Goal: Book appointment/travel/reservation

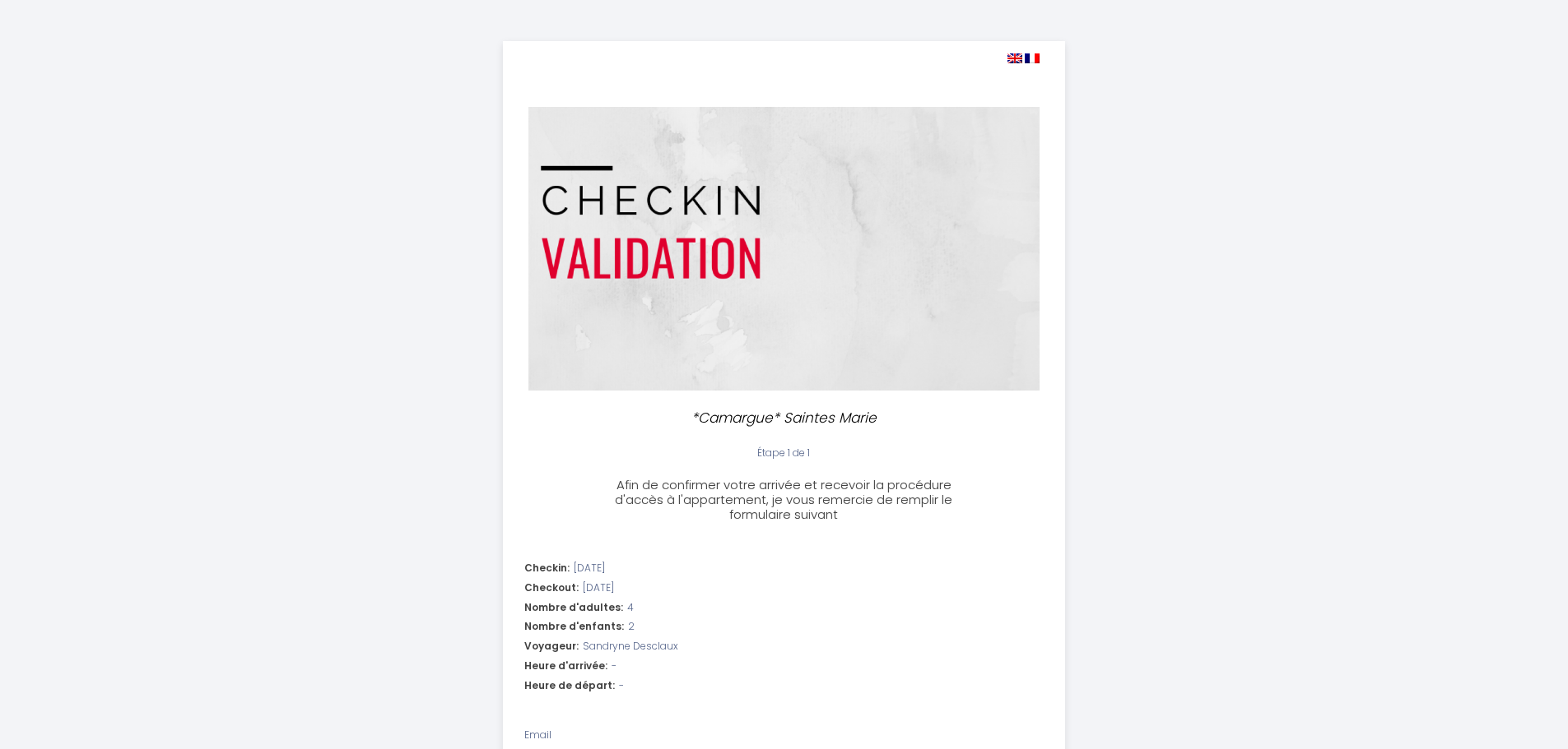
select select
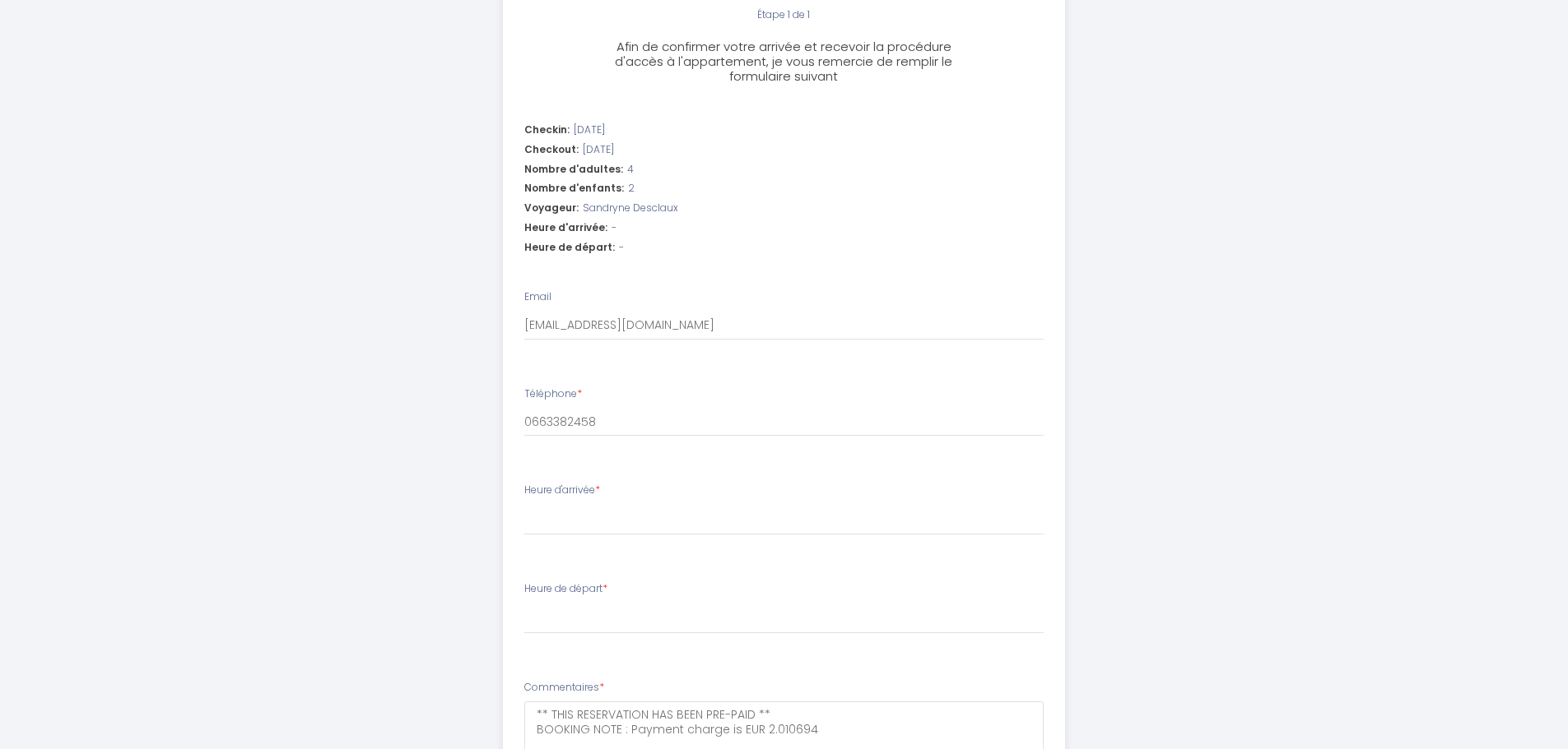
scroll to position [632, 0]
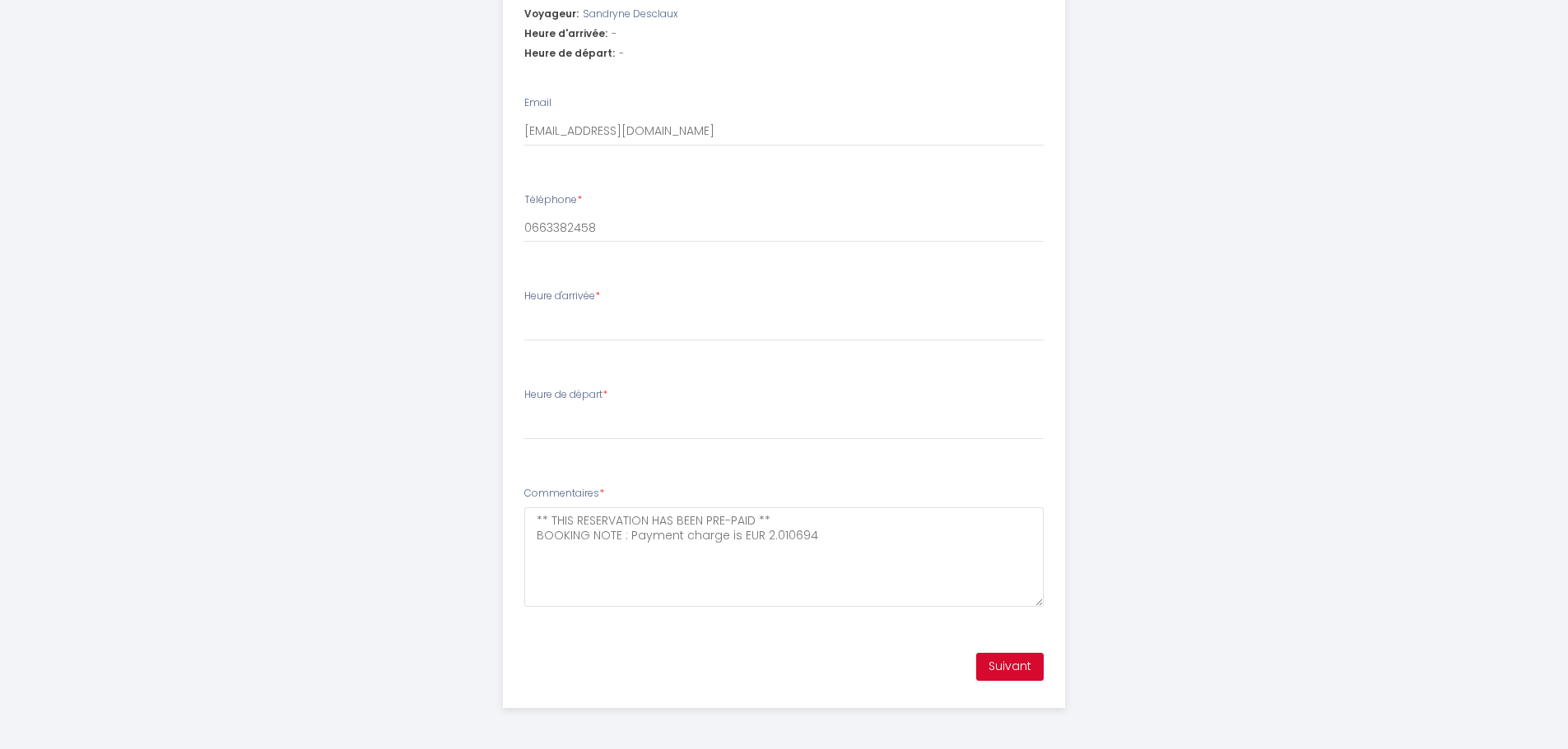
click at [579, 307] on div "Heure d'arrivée * 15:00 15:30 16:00 16:30 17:00 17:30 18:00 18:30 19:00 19:30 2…" at bounding box center [784, 315] width 520 height 52
click at [602, 333] on select "15:00 15:30 16:00 16:30 17:00 17:30 18:00 18:30 19:00 19:30 20:00 20:30 21:00 2…" at bounding box center [784, 325] width 520 height 31
select select "15:00"
click at [524, 310] on select "15:00 15:30 16:00 16:30 17:00 17:30 18:00 18:30 19:00 19:30 20:00 20:30 21:00 2…" at bounding box center [784, 325] width 520 height 31
click at [566, 415] on select "00:00 00:30 01:00 01:30 02:00 02:30 03:00 03:30 04:00 04:30 05:00 05:30 06:00 0…" at bounding box center [784, 424] width 520 height 31
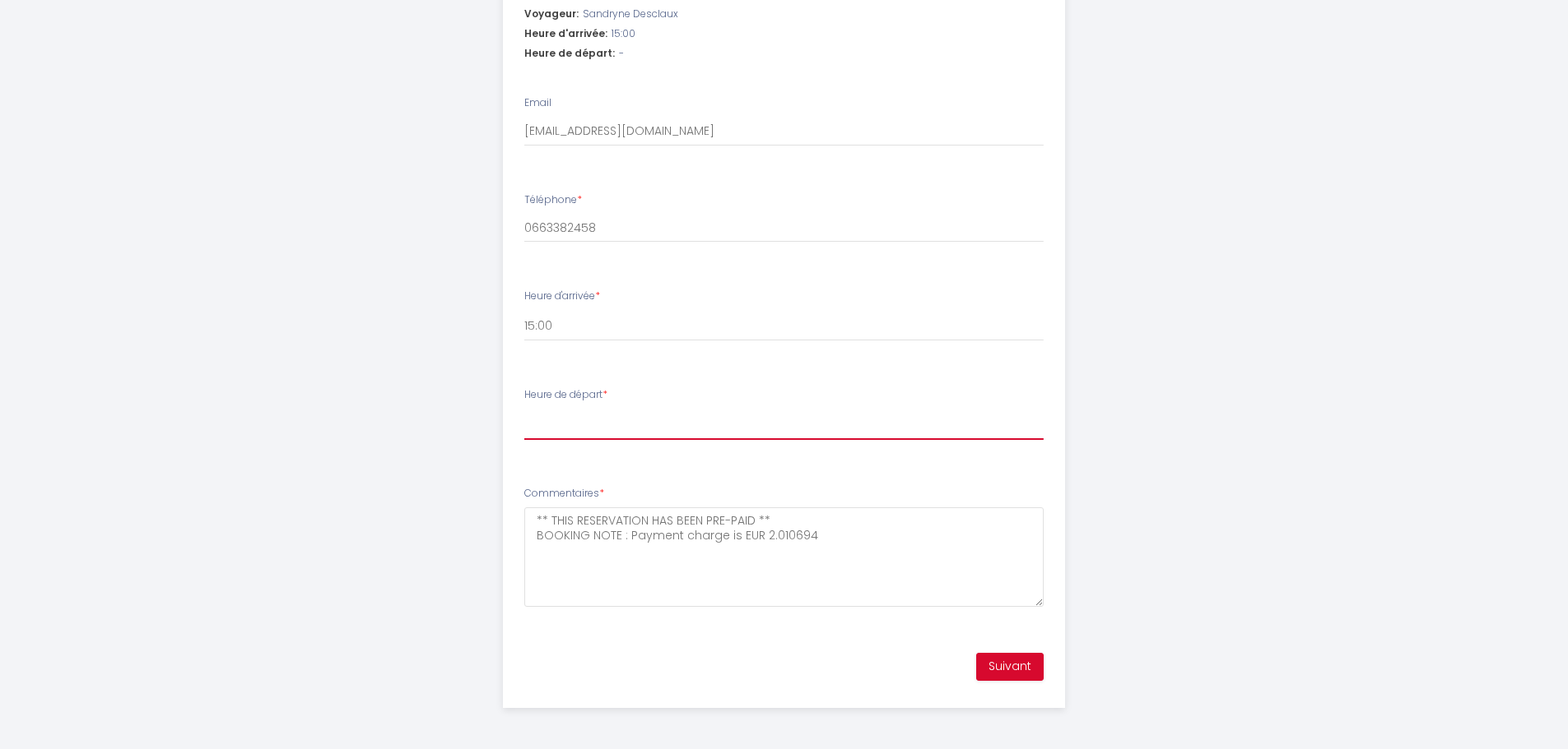
select select "09:30"
click at [524, 409] on select "00:00 00:30 01:00 01:30 02:00 02:30 03:00 03:30 04:00 04:30 05:00 05:30 06:00 0…" at bounding box center [784, 424] width 520 height 31
click at [1010, 666] on button "Suivant" at bounding box center [1010, 667] width 67 height 28
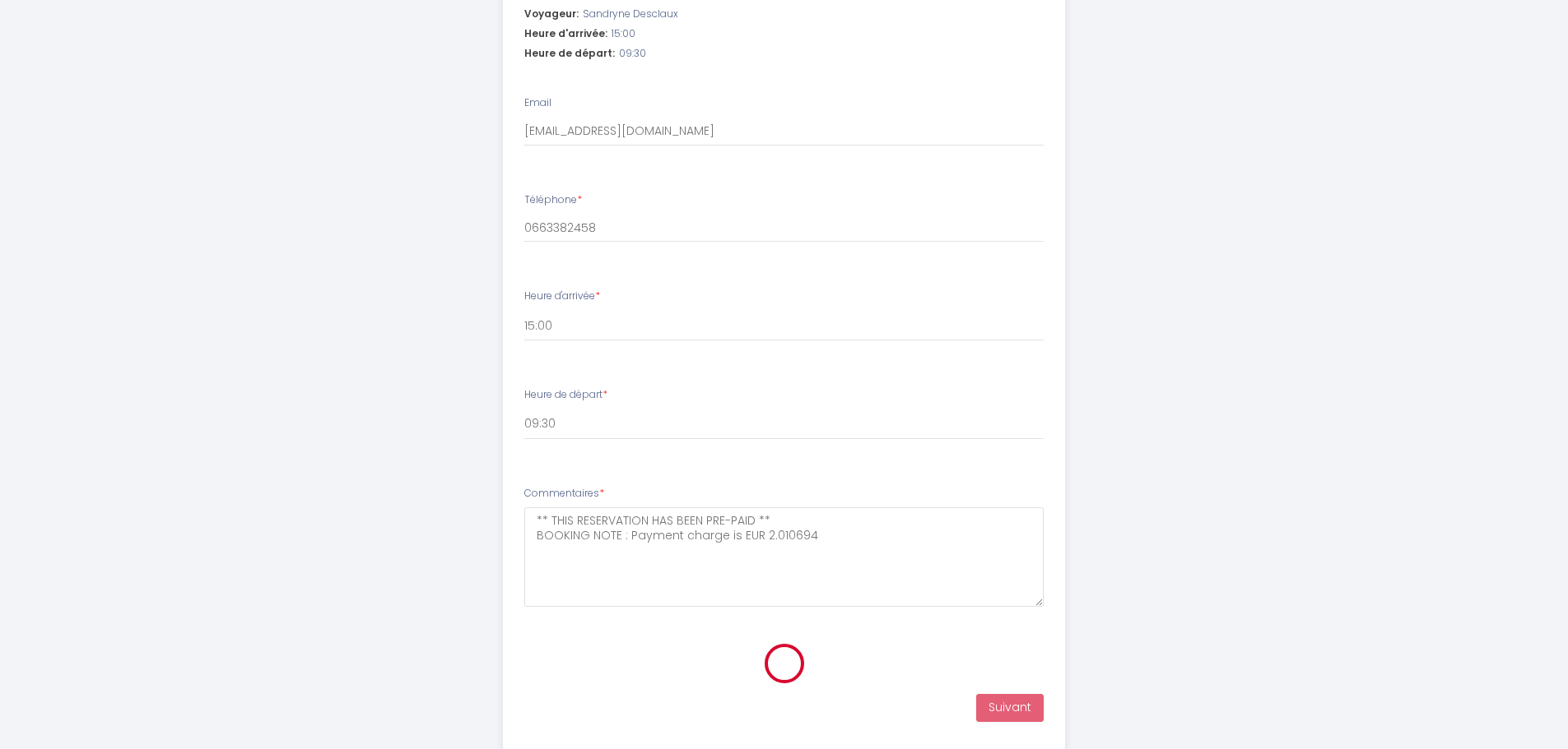
scroll to position [183, 0]
